Goal: Task Accomplishment & Management: Complete application form

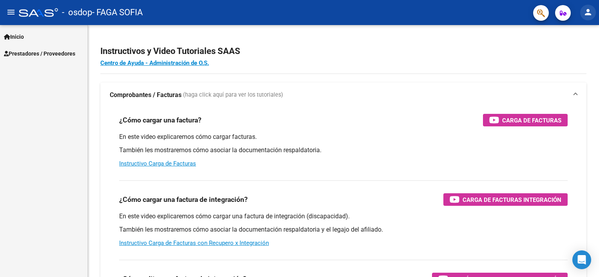
click at [589, 14] on mat-icon "person" at bounding box center [587, 11] width 9 height 9
click at [568, 34] on button "person Mi Perfil" at bounding box center [572, 33] width 48 height 19
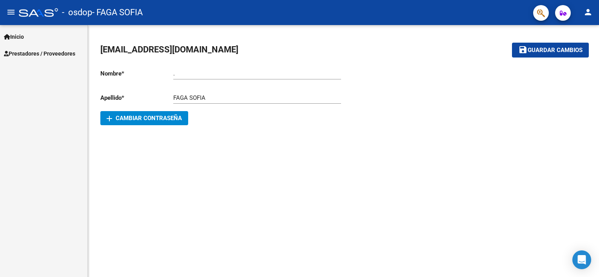
click at [599, 9] on html "menu - osdop - FAGA SOFIA person Inicio Instructivos Contacto OS Prestadores / …" at bounding box center [299, 138] width 599 height 277
click at [581, 13] on button "person" at bounding box center [588, 13] width 16 height 16
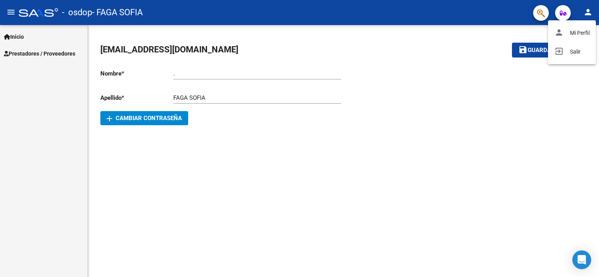
click at [23, 55] on div at bounding box center [299, 138] width 599 height 277
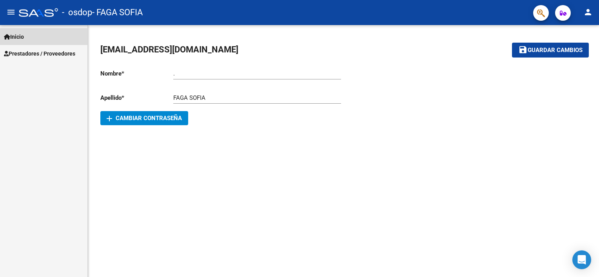
click at [66, 39] on link "Inicio" at bounding box center [43, 36] width 87 height 17
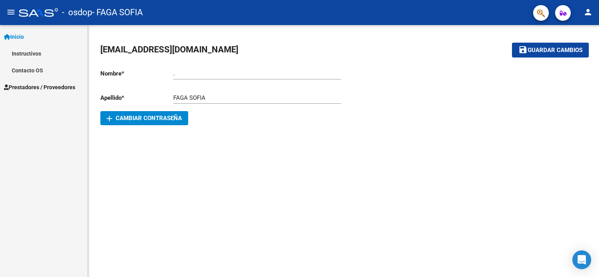
click at [61, 54] on link "Instructivos" at bounding box center [43, 53] width 87 height 17
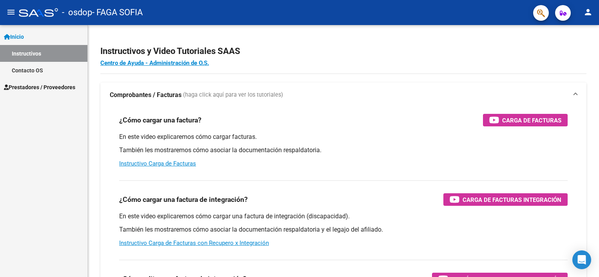
click at [49, 87] on span "Prestadores / Proveedores" at bounding box center [39, 87] width 71 height 9
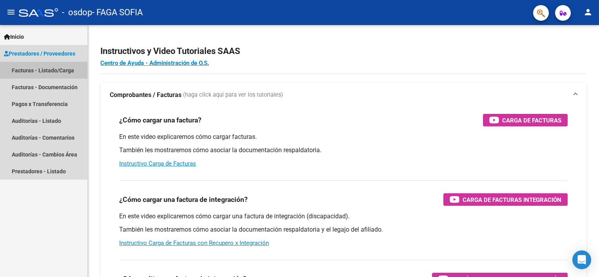
click at [58, 70] on link "Facturas - Listado/Carga" at bounding box center [43, 70] width 87 height 17
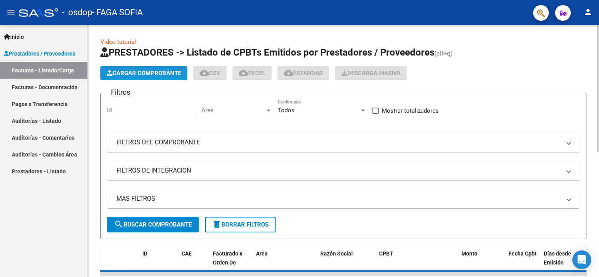
click at [151, 74] on span "Cargar Comprobante" at bounding box center [144, 73] width 74 height 7
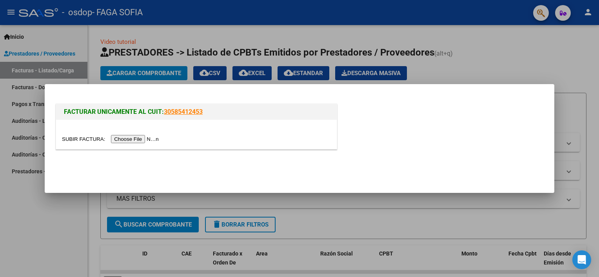
click at [137, 141] on input "file" at bounding box center [111, 139] width 99 height 8
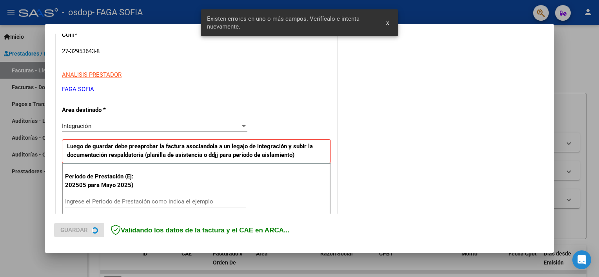
scroll to position [167, 0]
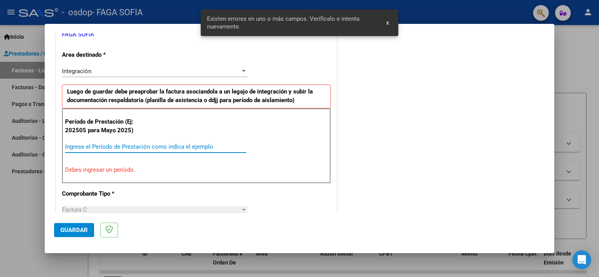
click at [148, 146] on input "Ingrese el Período de Prestación como indica el ejemplo" at bounding box center [155, 146] width 181 height 7
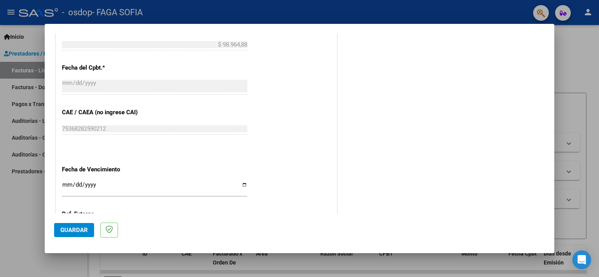
scroll to position [430, 0]
type input "202508"
click at [243, 187] on input "Ingresar la fecha" at bounding box center [154, 189] width 185 height 13
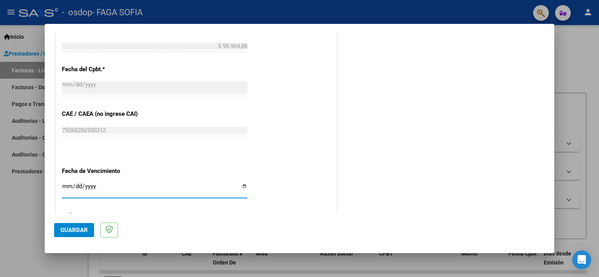
type input "[DATE]"
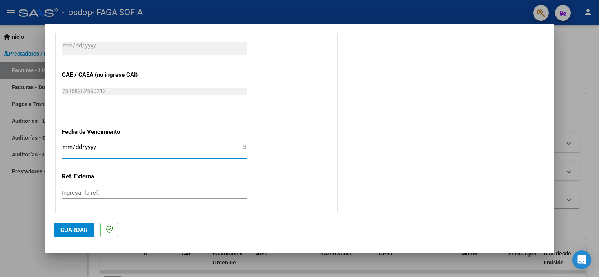
scroll to position [508, 0]
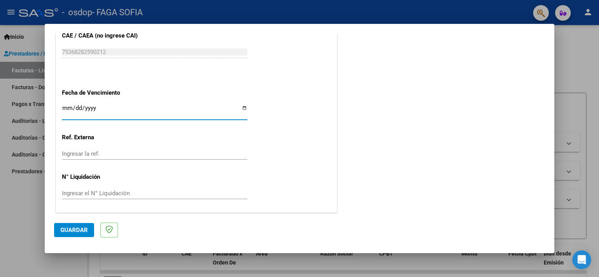
click at [75, 230] on span "Guardar" at bounding box center [73, 230] width 27 height 7
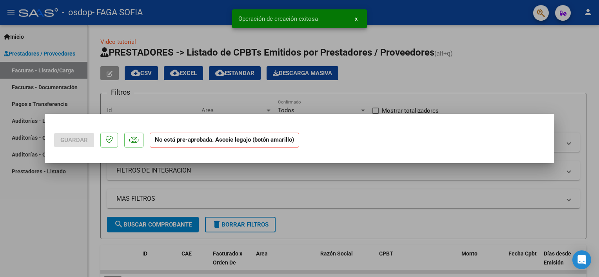
scroll to position [0, 0]
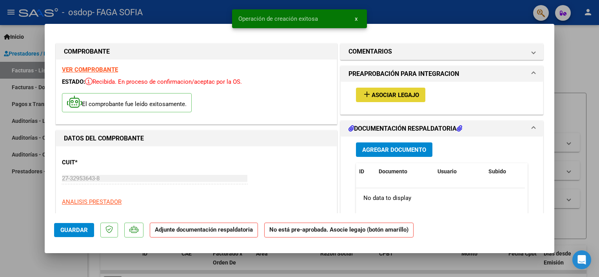
click at [372, 97] on span "Asociar Legajo" at bounding box center [395, 95] width 47 height 7
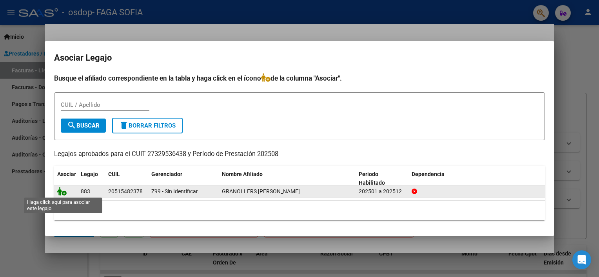
click at [63, 190] on icon at bounding box center [61, 191] width 9 height 9
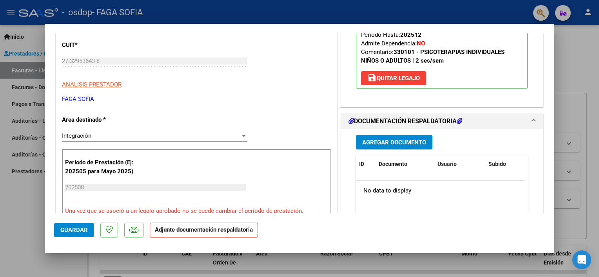
scroll to position [157, 0]
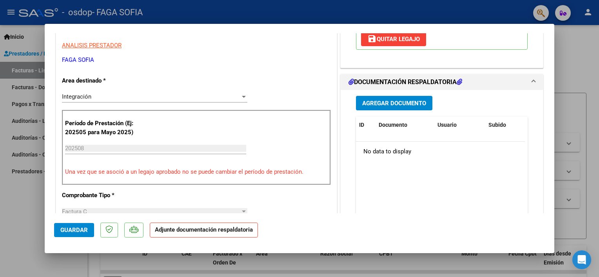
click at [384, 111] on div "Agregar Documento ID Documento Usuario Subido Acción No data to display 0 total…" at bounding box center [441, 168] width 183 height 156
click at [384, 110] on button "Agregar Documento" at bounding box center [394, 103] width 76 height 15
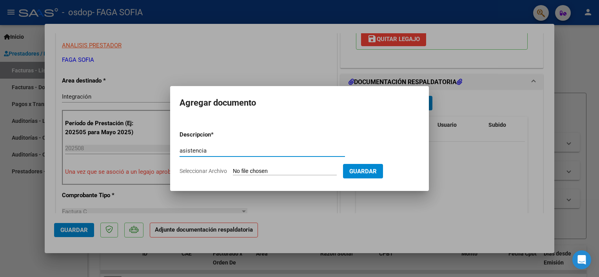
type input "asistencia"
click at [254, 169] on input "Seleccionar Archivo" at bounding box center [285, 171] width 104 height 7
type input "C:\fakepath\GRANOLLERS - AGO.pdf"
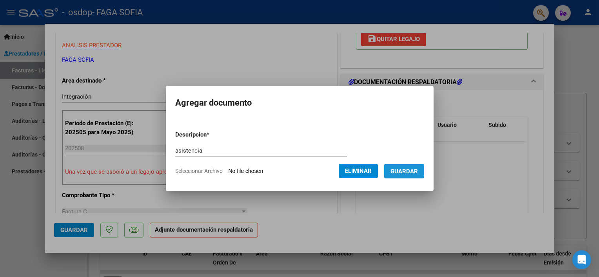
click at [392, 174] on span "Guardar" at bounding box center [403, 171] width 27 height 7
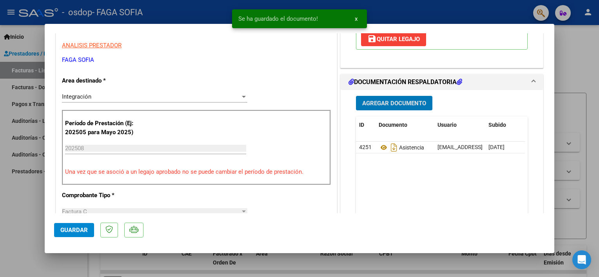
click at [313, 261] on div at bounding box center [299, 138] width 599 height 277
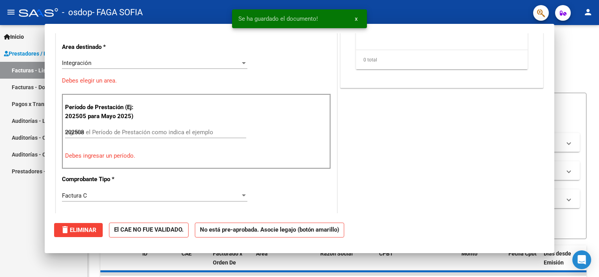
type input "$ 0,00"
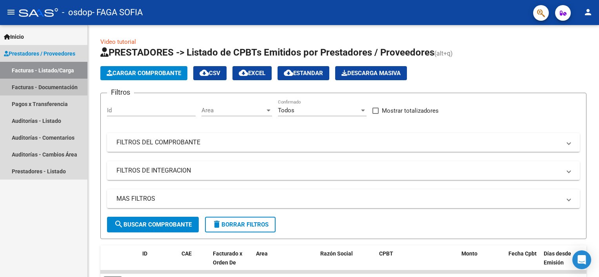
click at [35, 87] on link "Facturas - Documentación" at bounding box center [43, 87] width 87 height 17
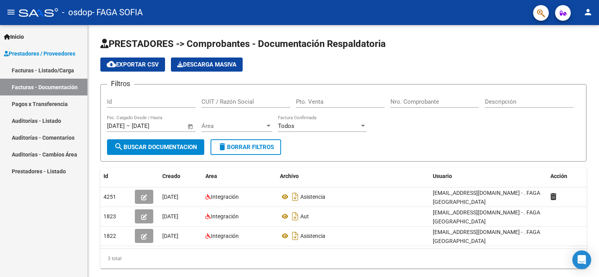
click at [49, 71] on link "Facturas - Listado/Carga" at bounding box center [43, 70] width 87 height 17
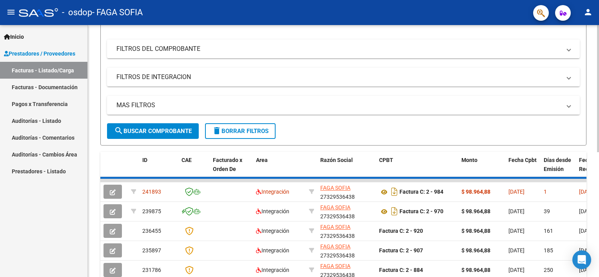
scroll to position [118, 0]
